Goal: Information Seeking & Learning: Learn about a topic

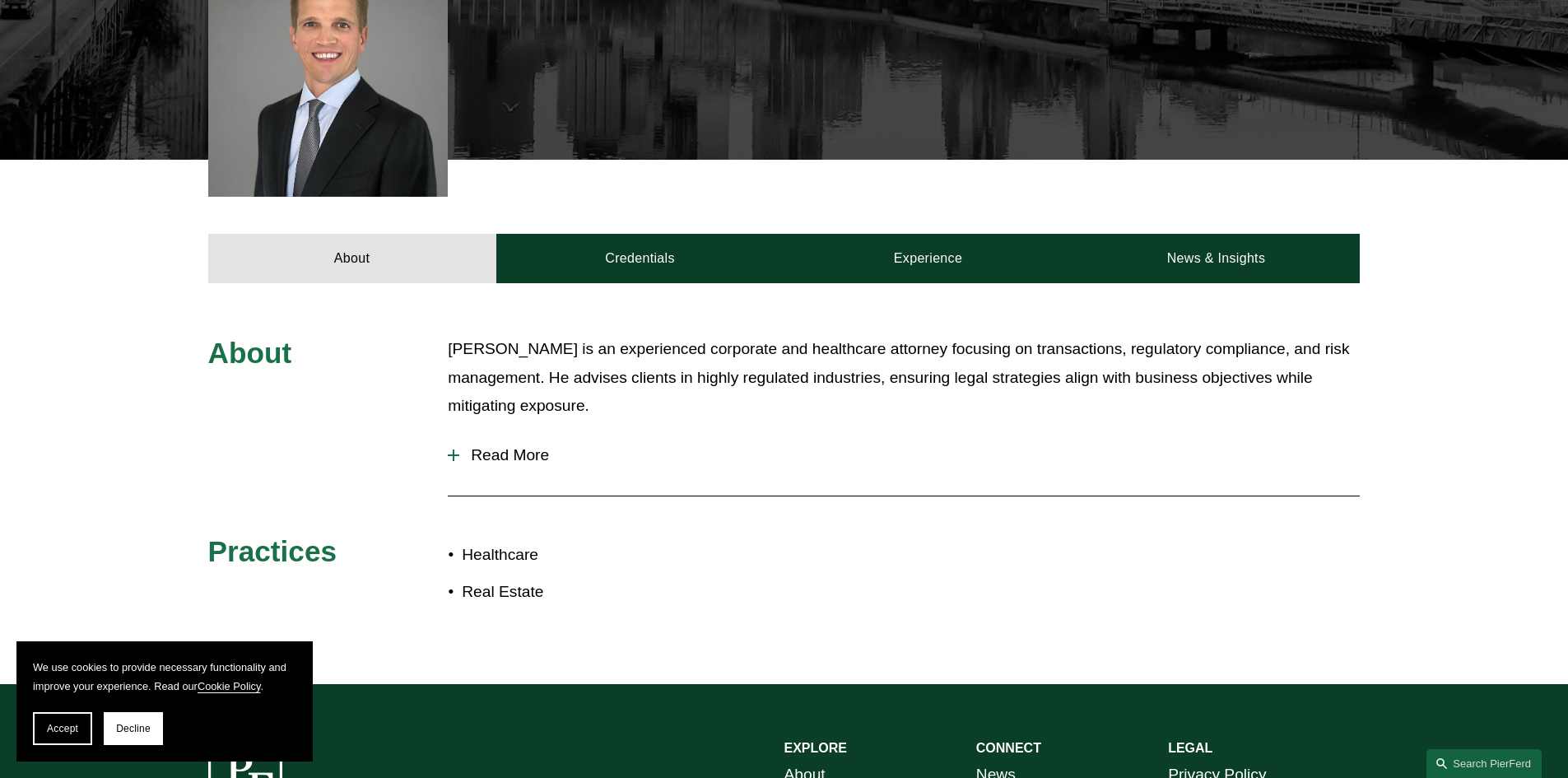
scroll to position [493, 0]
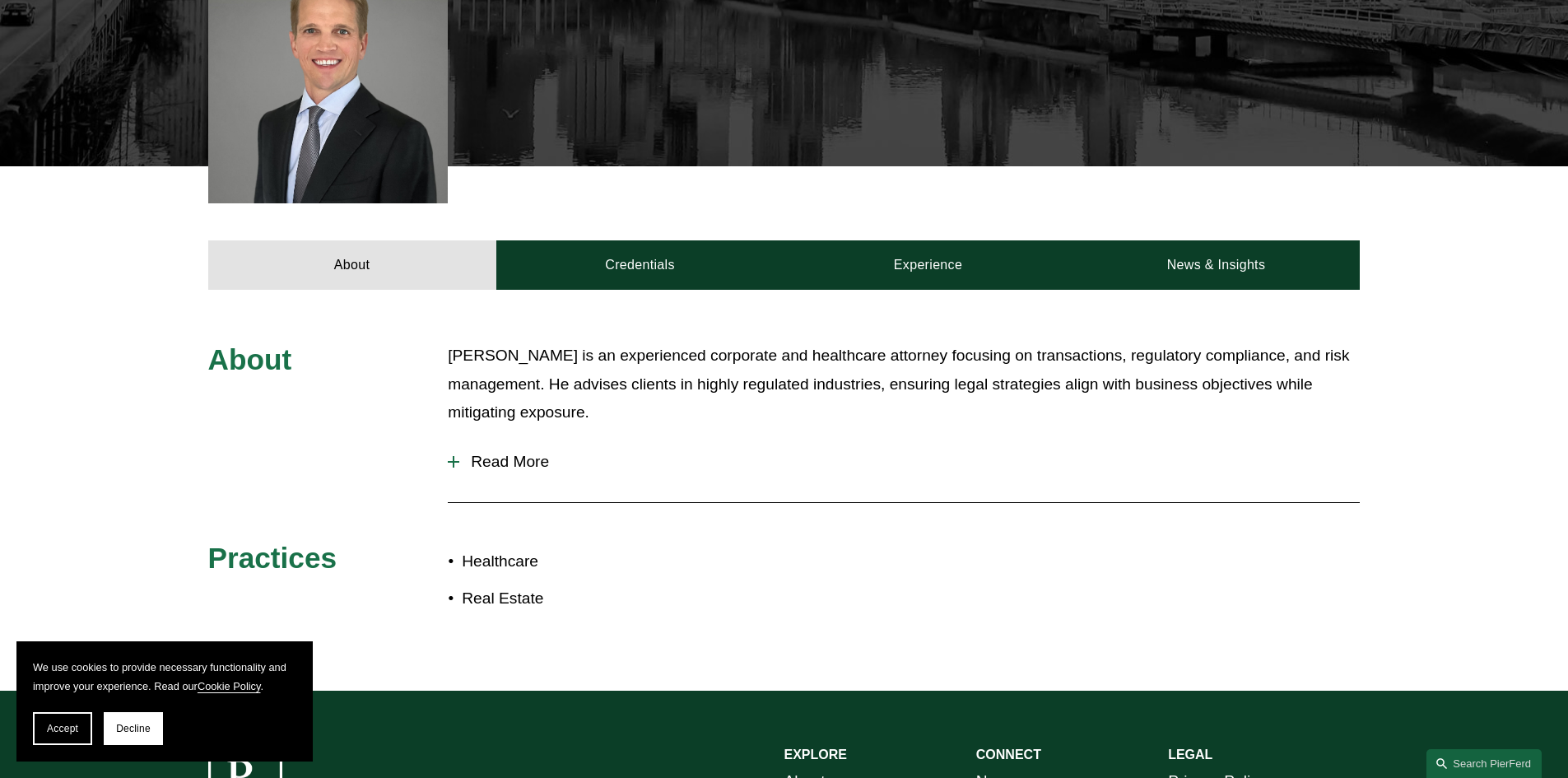
click at [518, 458] on span "Read More" at bounding box center [909, 462] width 900 height 18
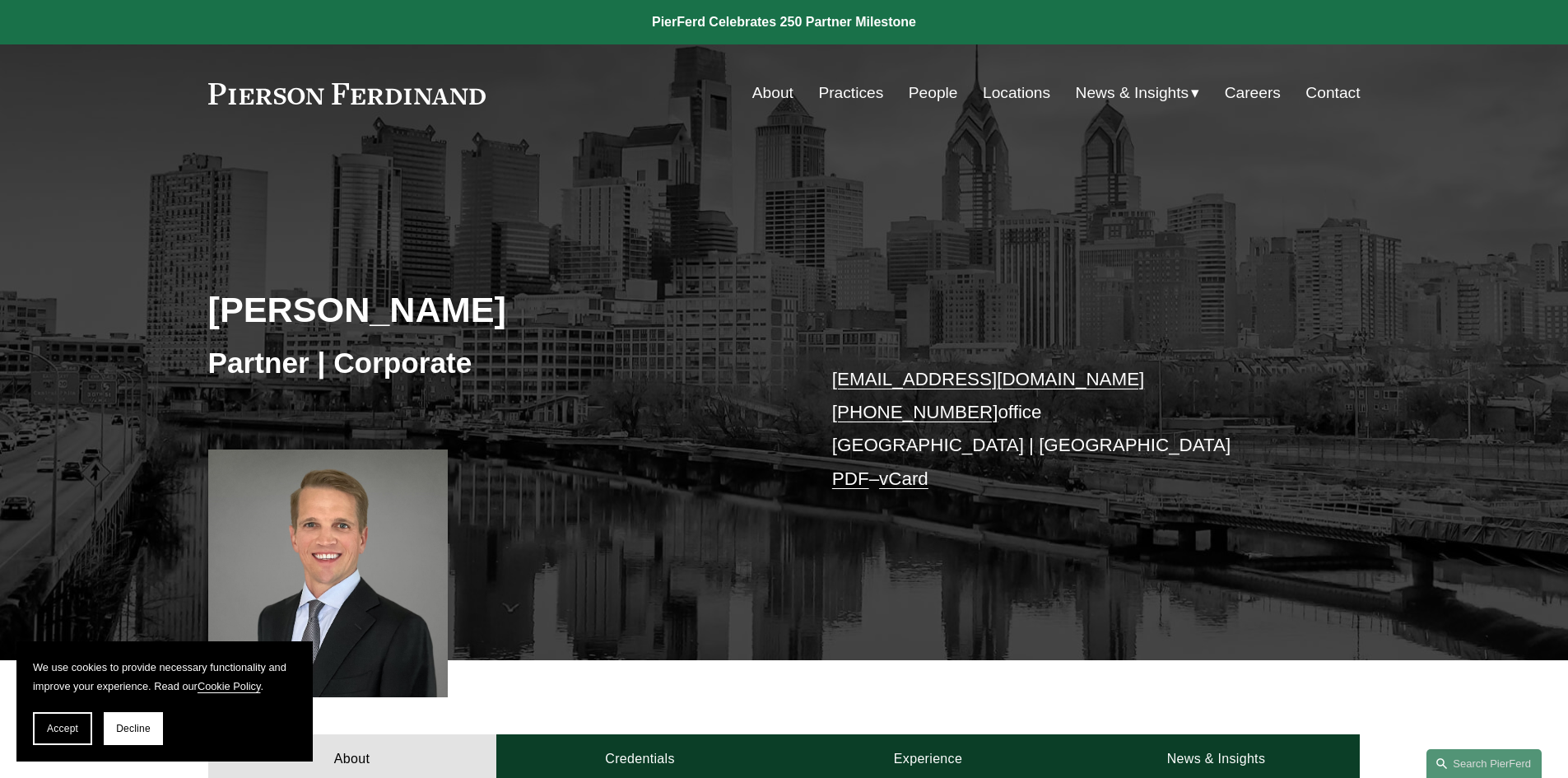
scroll to position [329, 0]
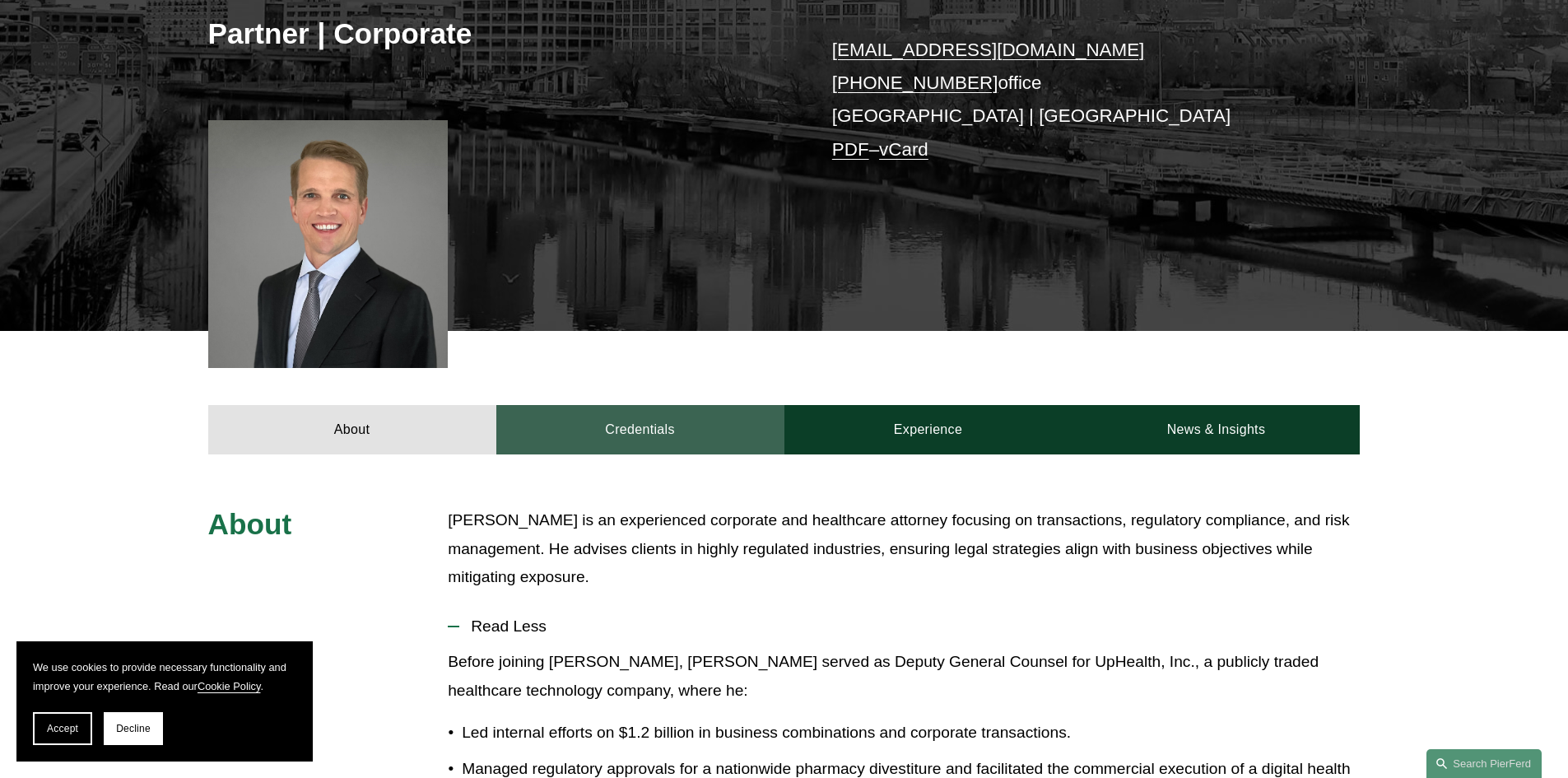
click at [641, 442] on link "Credentials" at bounding box center [640, 429] width 288 height 49
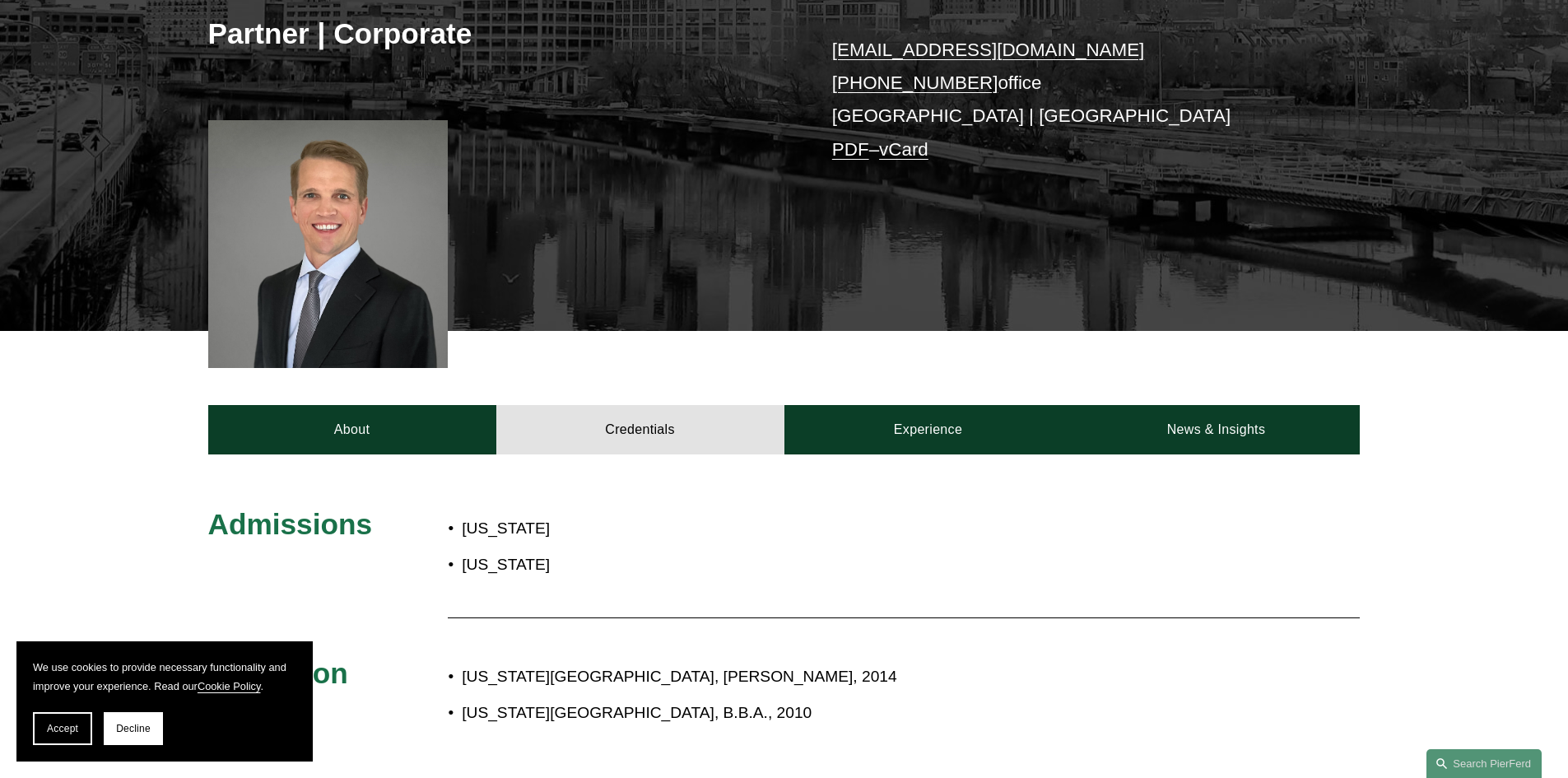
scroll to position [412, 0]
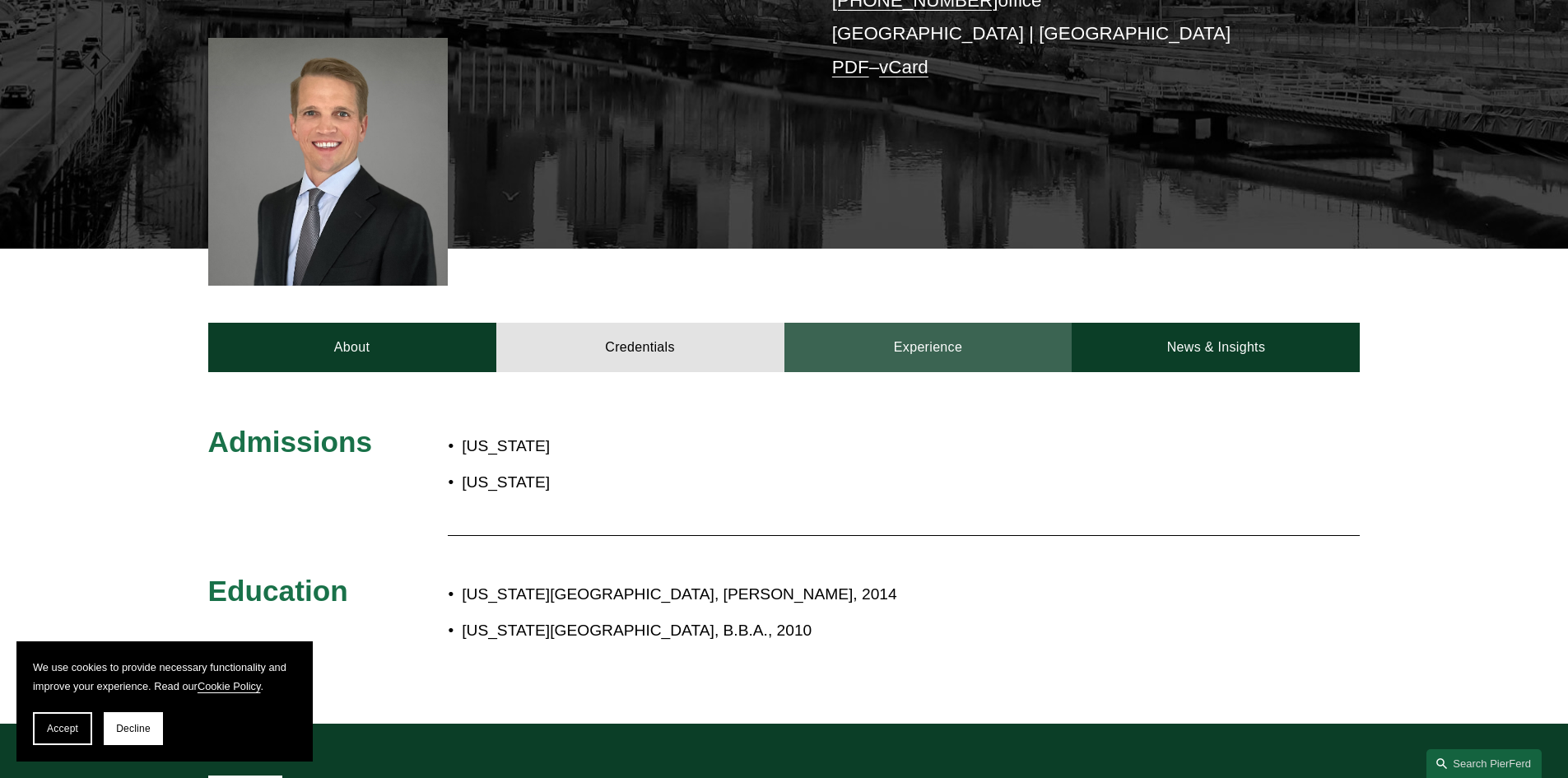
click at [881, 351] on link "Experience" at bounding box center [929, 346] width 288 height 49
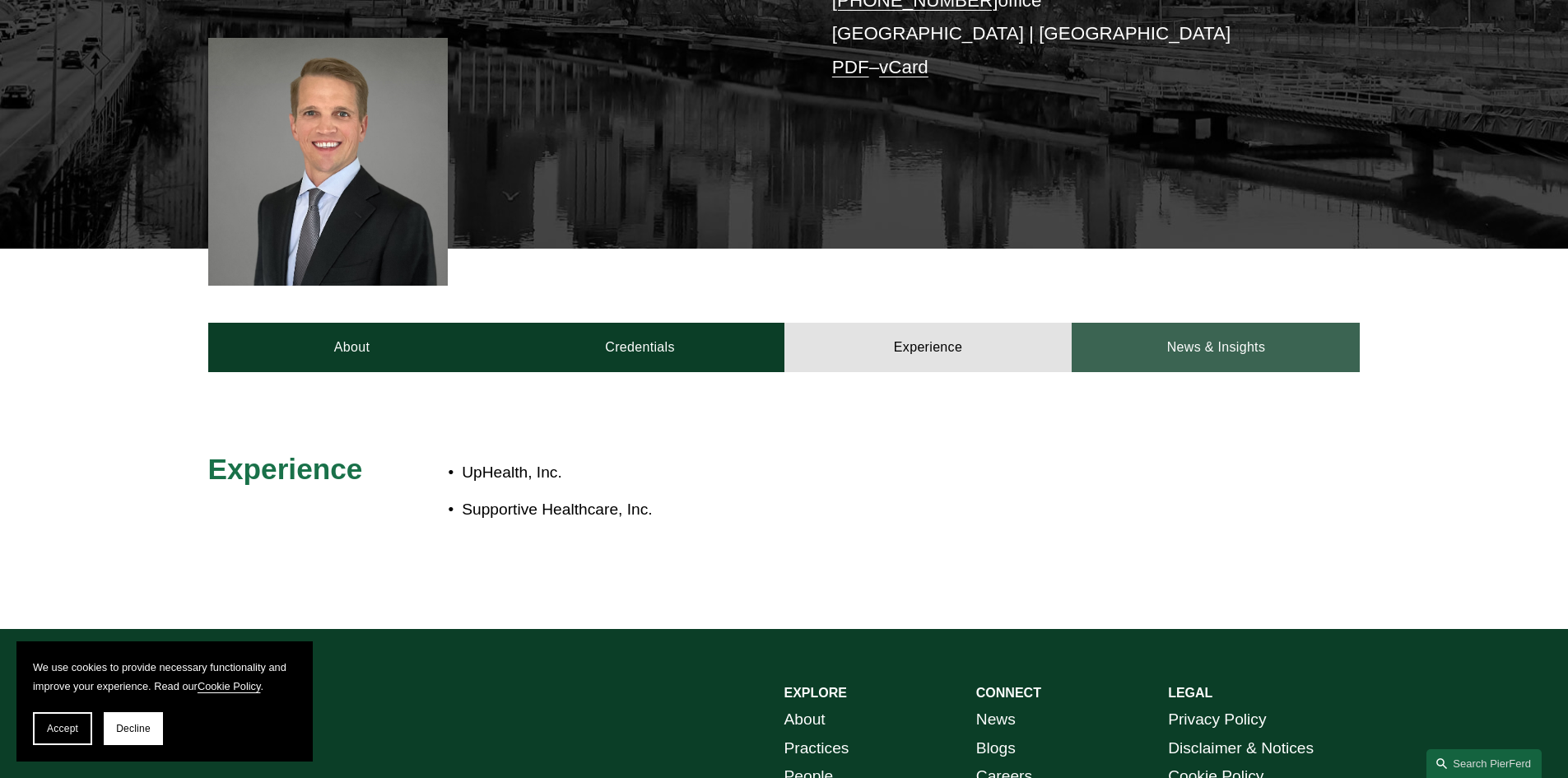
click at [1237, 339] on link "News & Insights" at bounding box center [1216, 346] width 288 height 49
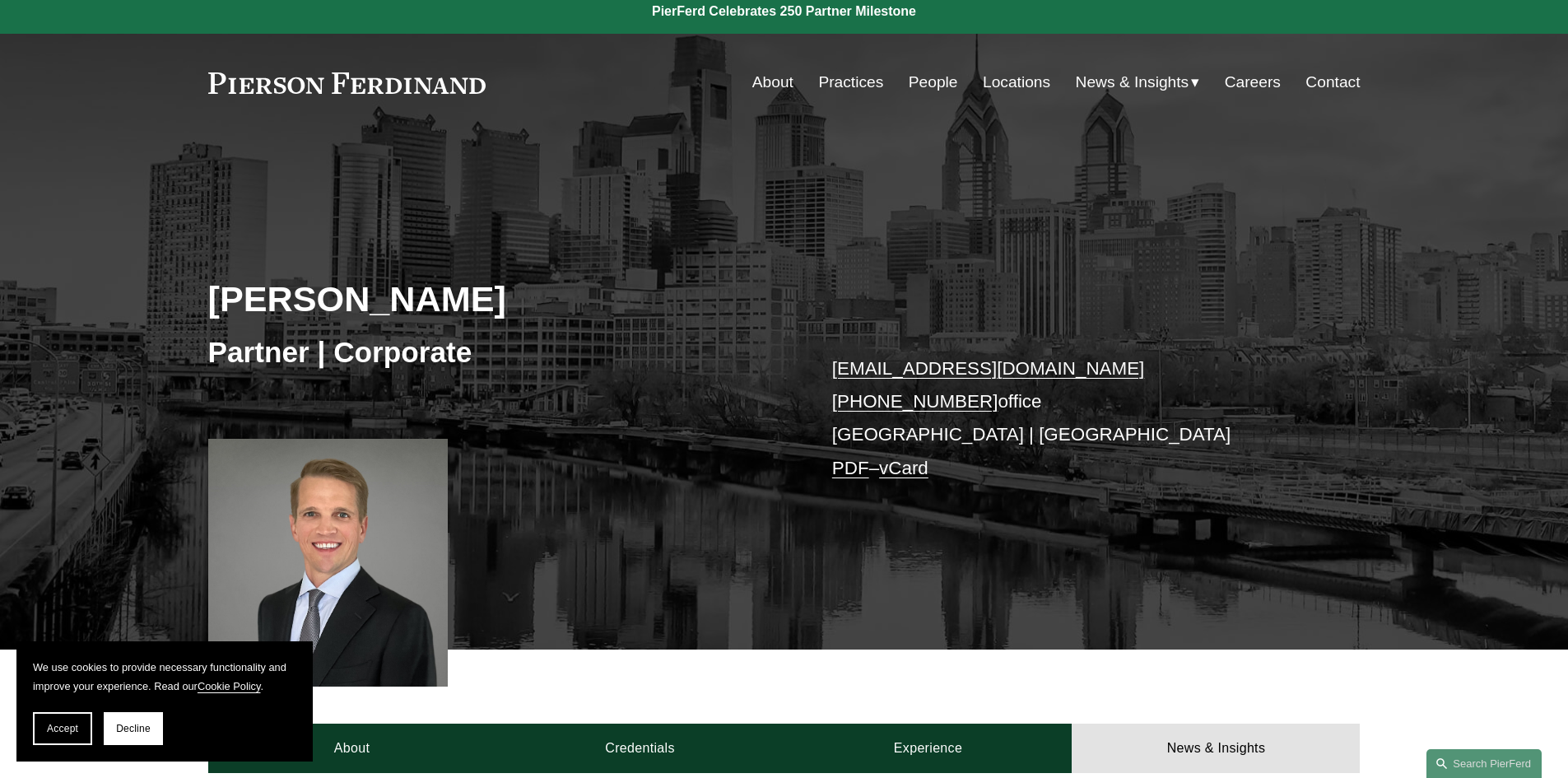
scroll to position [0, 0]
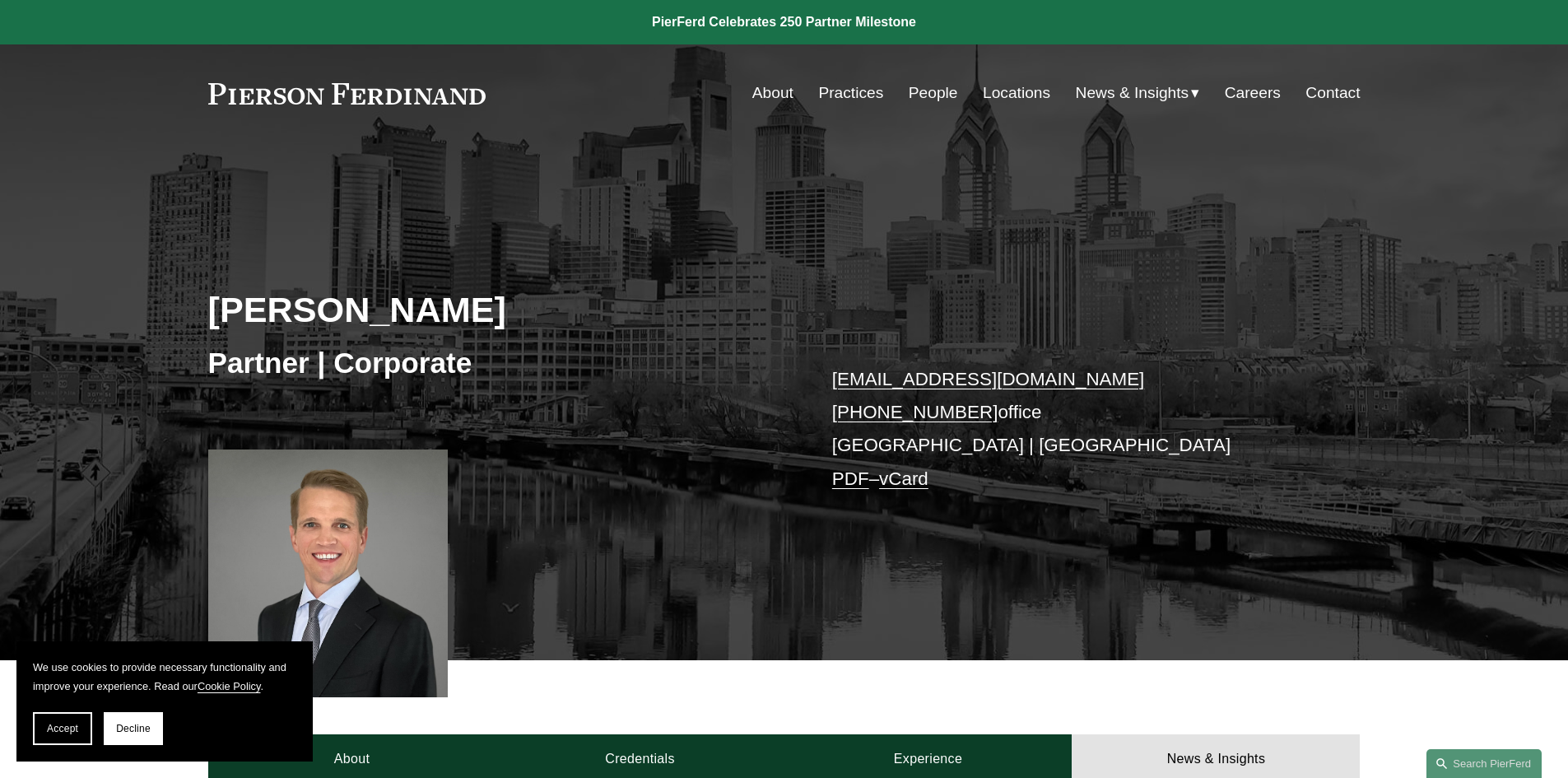
click at [371, 96] on link at bounding box center [347, 94] width 278 height 21
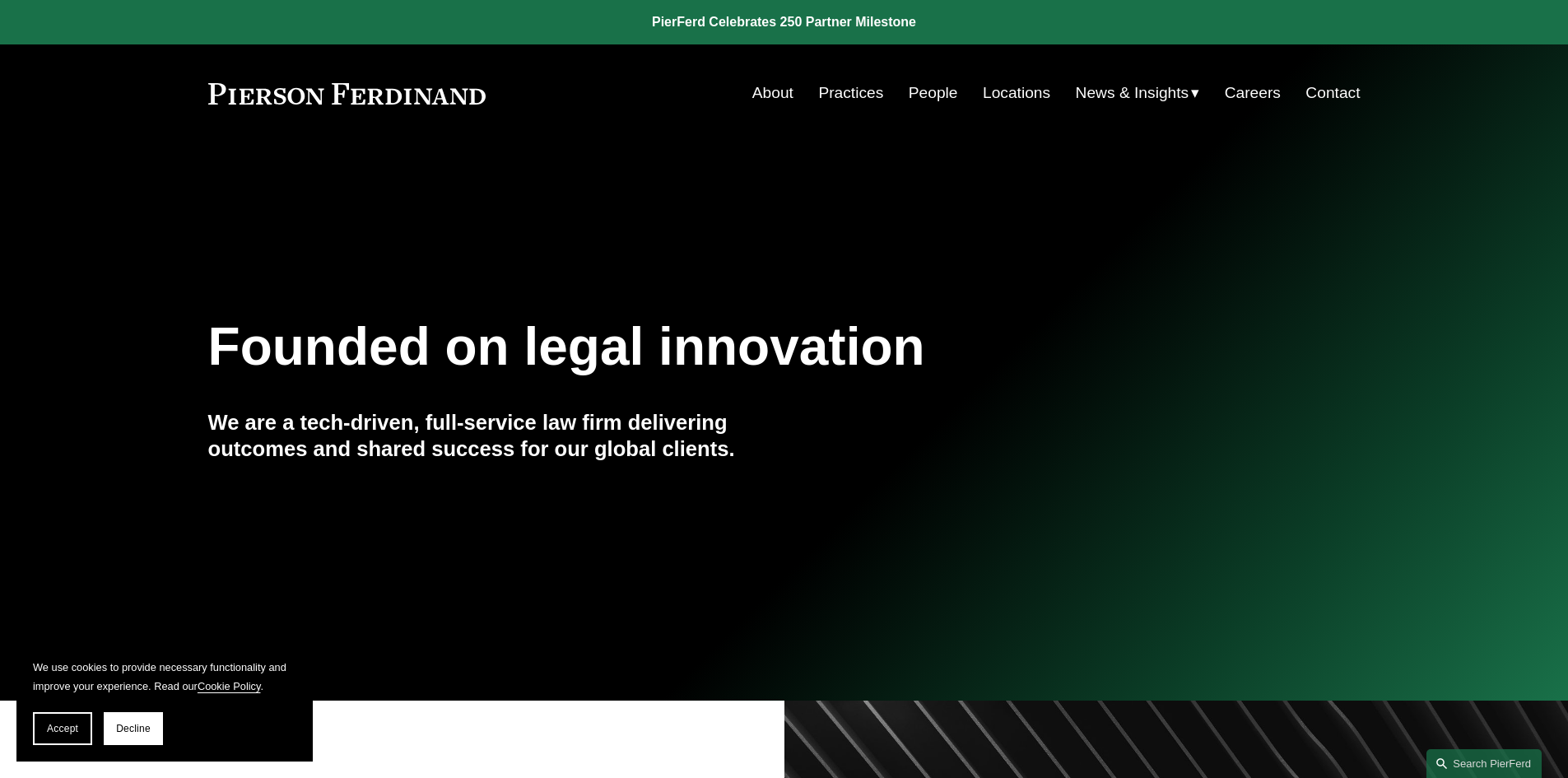
click at [863, 96] on link "Practices" at bounding box center [851, 92] width 65 height 31
